Goal: Check status: Check status

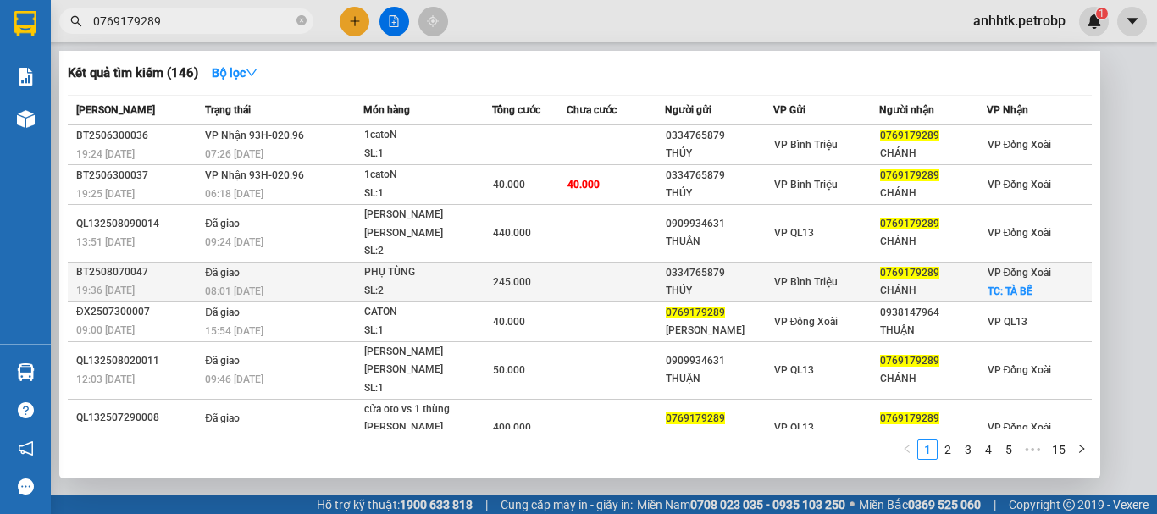
click at [130, 263] on div "BT2508070047" at bounding box center [138, 272] width 124 height 18
copy div "BT2508070047"
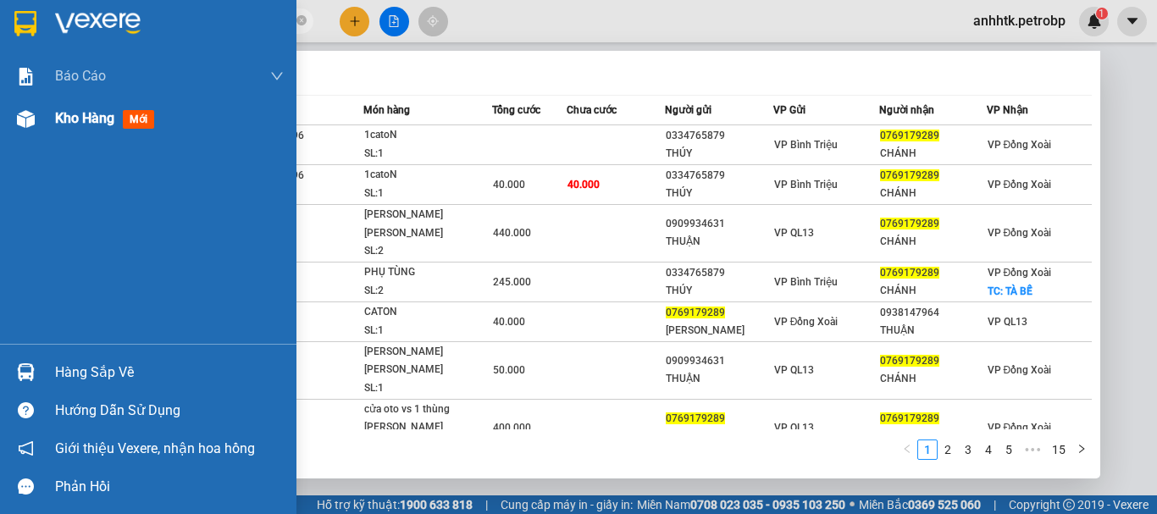
click at [53, 118] on div "Kho hàng mới" at bounding box center [148, 118] width 296 height 42
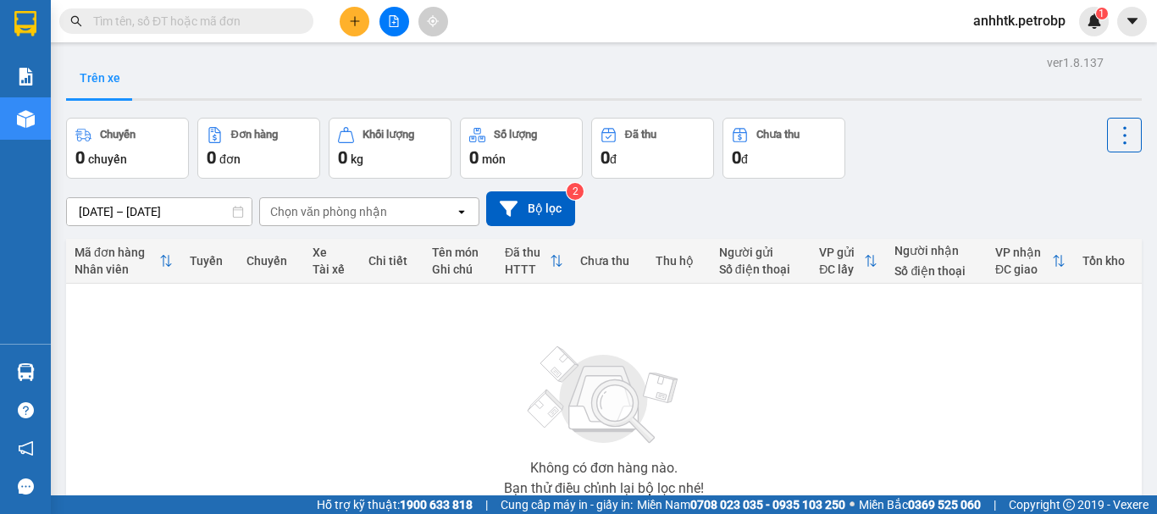
click at [124, 18] on input "text" at bounding box center [193, 21] width 200 height 19
paste input "BT2508070047"
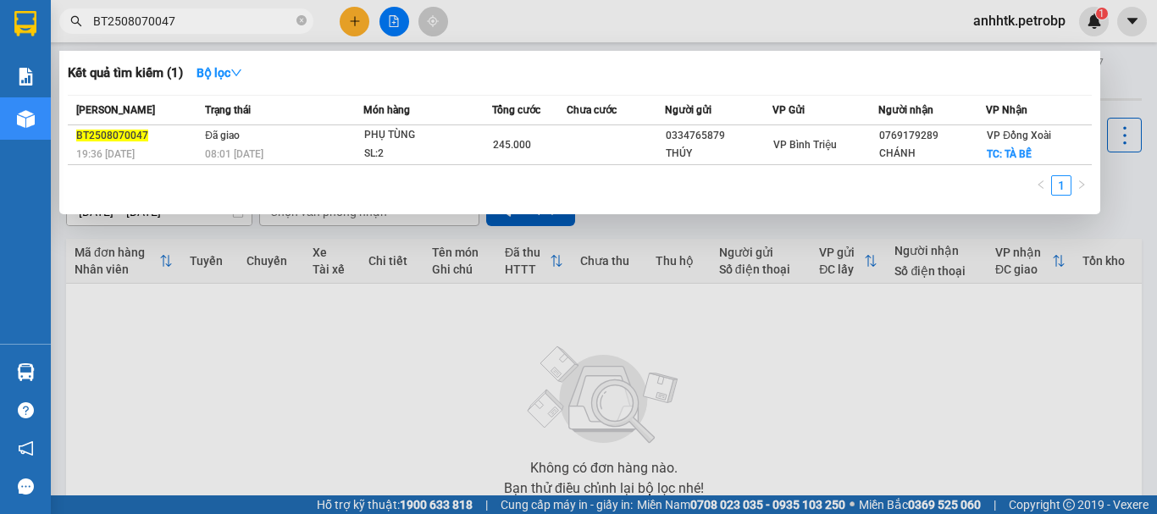
type input "BT2508070047"
click at [328, 335] on div at bounding box center [578, 257] width 1157 height 514
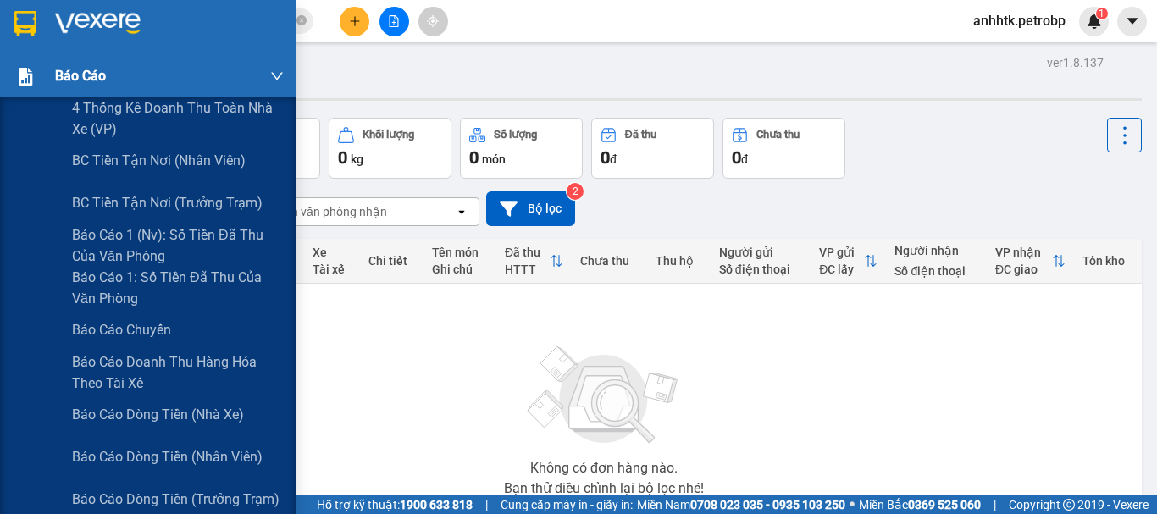
click at [83, 74] on span "Báo cáo" at bounding box center [80, 75] width 51 height 21
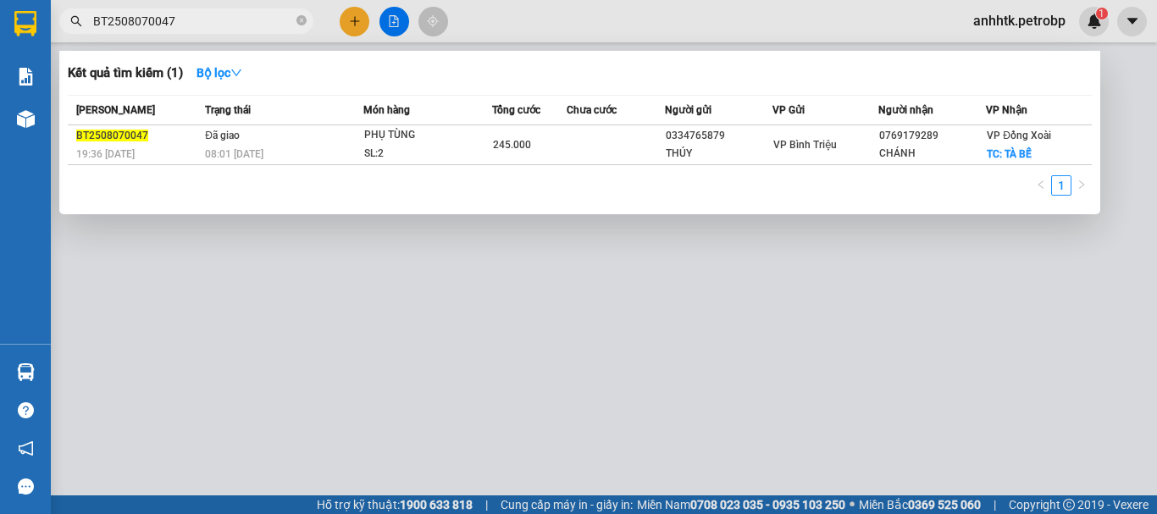
click at [193, 26] on input "BT2508070047" at bounding box center [193, 21] width 200 height 19
click at [652, 186] on div "1" at bounding box center [580, 190] width 1024 height 30
click at [517, 399] on div at bounding box center [578, 257] width 1157 height 514
